Goal: Obtain resource: Obtain resource

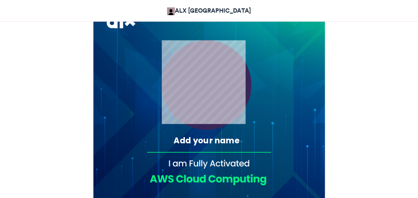
scroll to position [216, 0]
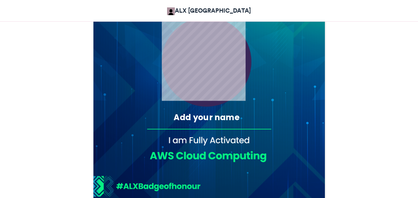
click at [179, 118] on div "Add your name" at bounding box center [205, 117] width 109 height 11
click at [222, 114] on div "Add your name" at bounding box center [205, 117] width 109 height 11
click at [235, 121] on div "Add your name" at bounding box center [205, 117] width 109 height 11
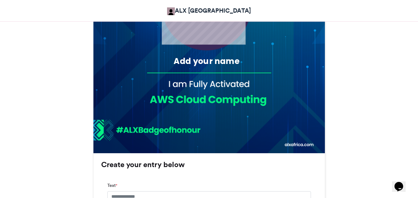
scroll to position [278, 0]
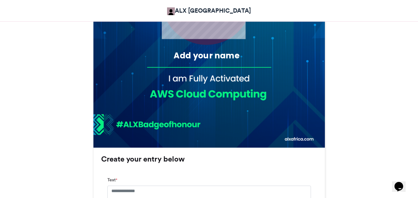
click at [209, 57] on div "Add your name" at bounding box center [205, 55] width 109 height 11
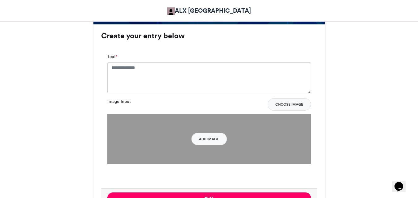
scroll to position [402, 0]
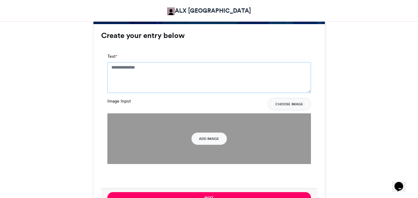
click at [158, 66] on textarea "Text *" at bounding box center [208, 77] width 203 height 31
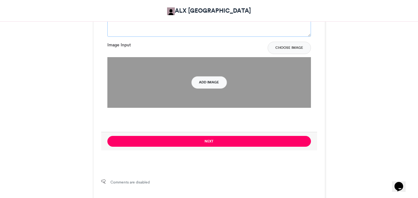
scroll to position [433, 0]
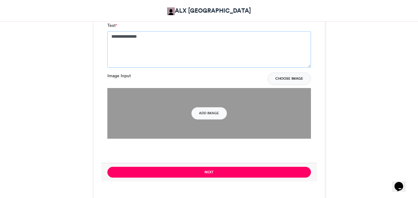
type textarea "**********"
click at [287, 78] on button "Choose Image" at bounding box center [288, 79] width 43 height 12
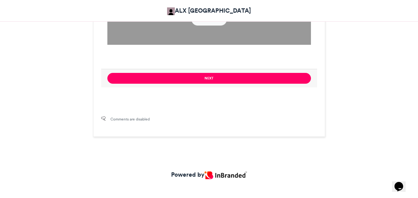
scroll to position [533, 0]
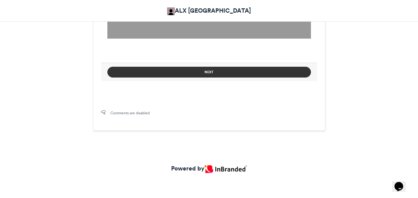
click at [227, 72] on button "Next" at bounding box center [208, 72] width 203 height 11
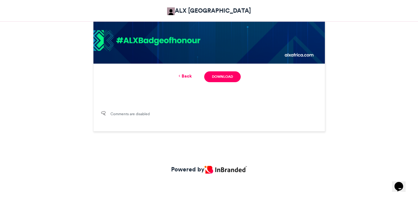
scroll to position [363, 0]
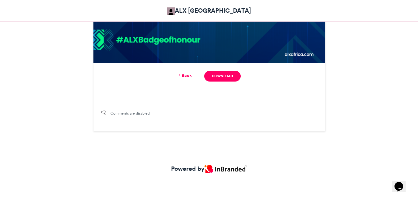
click at [182, 75] on link "Back" at bounding box center [184, 75] width 15 height 6
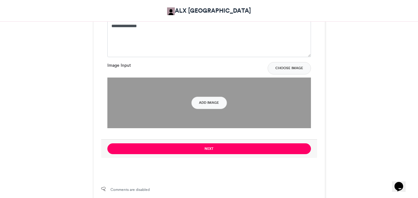
scroll to position [464, 0]
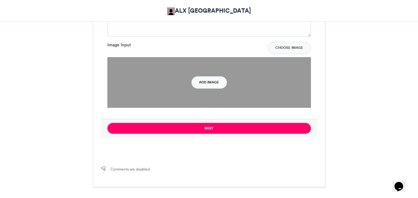
click at [211, 84] on button "Add Image" at bounding box center [209, 82] width 36 height 12
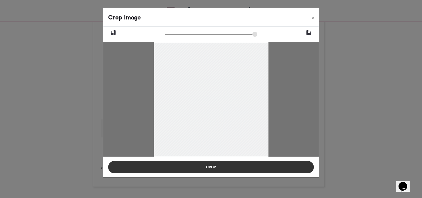
click at [224, 169] on button "Crop" at bounding box center [211, 167] width 206 height 12
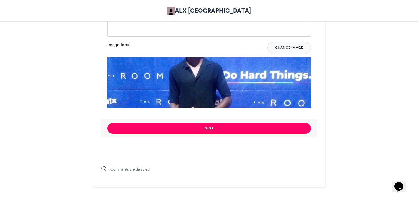
click at [282, 49] on button "Change Image" at bounding box center [289, 48] width 44 height 12
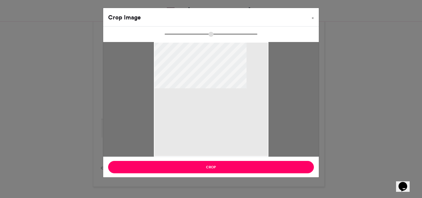
type input "******"
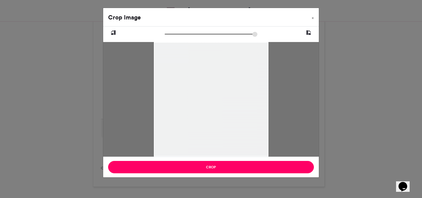
drag, startPoint x: 208, startPoint y: 43, endPoint x: 209, endPoint y: 32, distance: 11.8
click at [209, 42] on div at bounding box center [211, 99] width 216 height 115
drag, startPoint x: 154, startPoint y: 128, endPoint x: 167, endPoint y: 148, distance: 24.3
click at [167, 155] on div at bounding box center [211, 106] width 115 height 128
drag, startPoint x: 189, startPoint y: 114, endPoint x: 190, endPoint y: 77, distance: 37.4
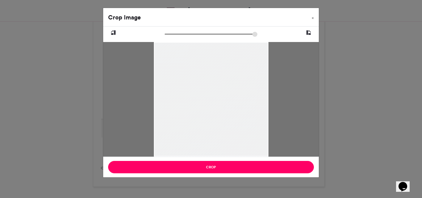
click at [190, 77] on div at bounding box center [211, 92] width 115 height 128
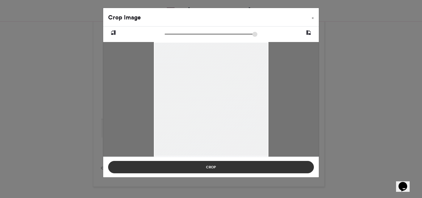
click at [218, 167] on button "Crop" at bounding box center [211, 167] width 206 height 12
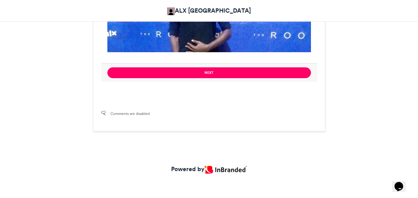
scroll to position [520, 0]
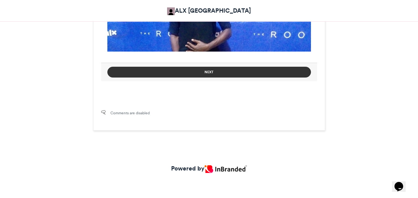
click at [218, 73] on button "Next" at bounding box center [208, 72] width 203 height 11
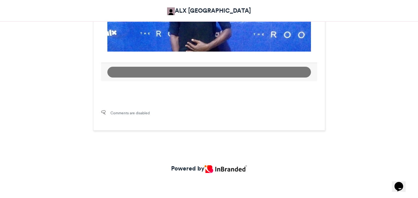
scroll to position [363, 0]
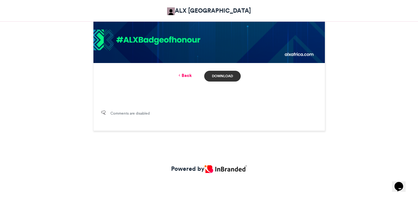
click at [224, 78] on link "Download" at bounding box center [222, 76] width 36 height 11
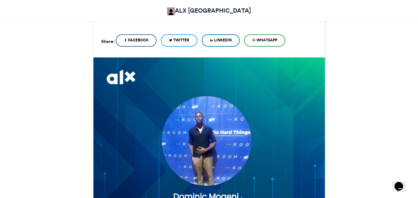
scroll to position [124, 0]
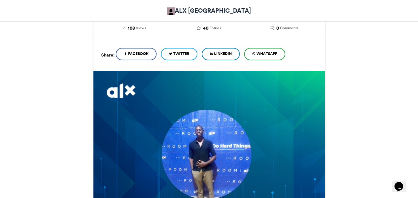
click at [266, 56] on span "WhatsApp" at bounding box center [266, 54] width 21 height 6
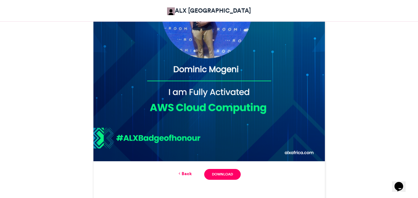
scroll to position [278, 0]
